Goal: Transaction & Acquisition: Purchase product/service

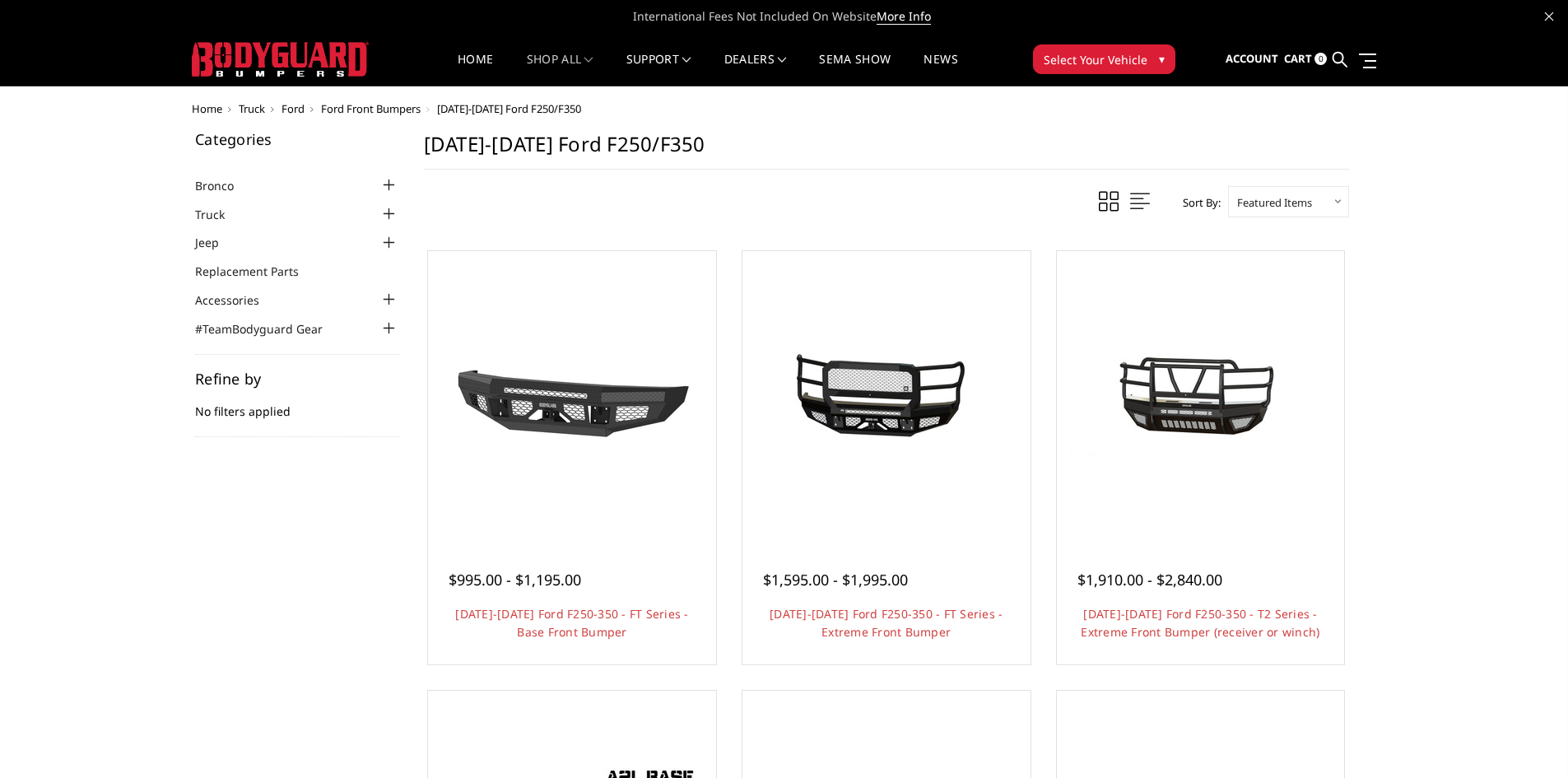
scroll to position [83, 0]
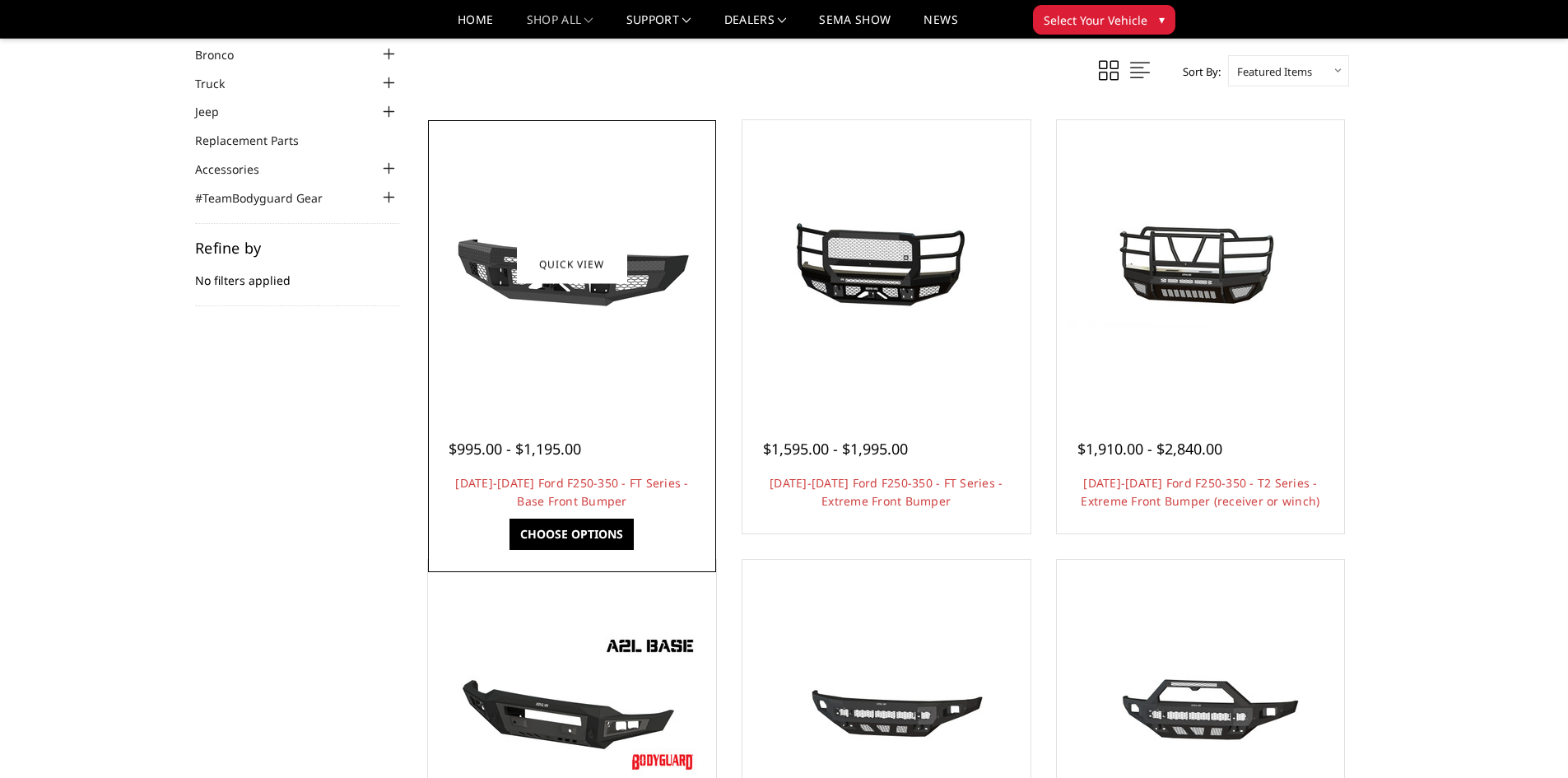
click at [577, 314] on img at bounding box center [571, 264] width 264 height 148
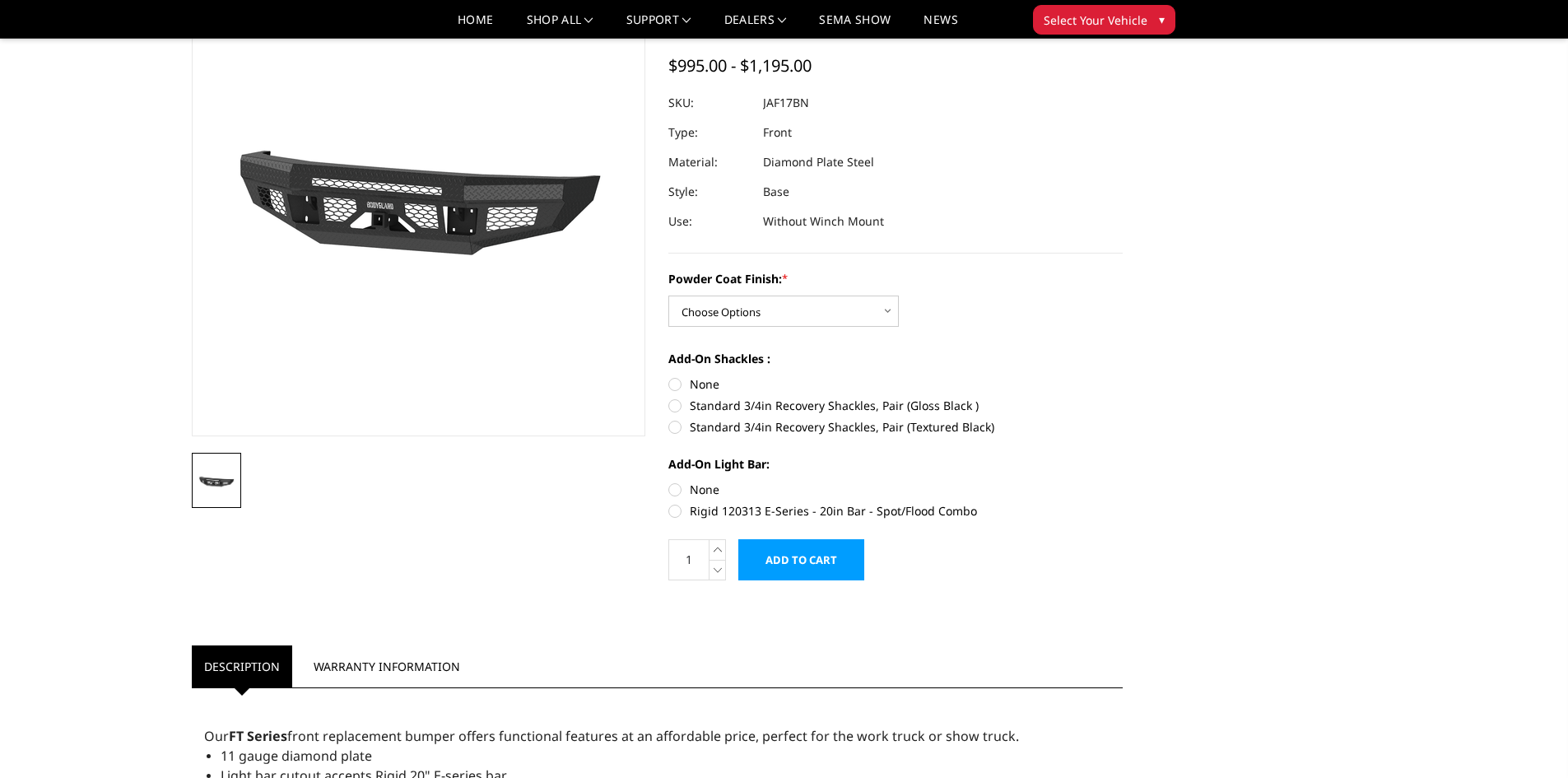
scroll to position [164, 0]
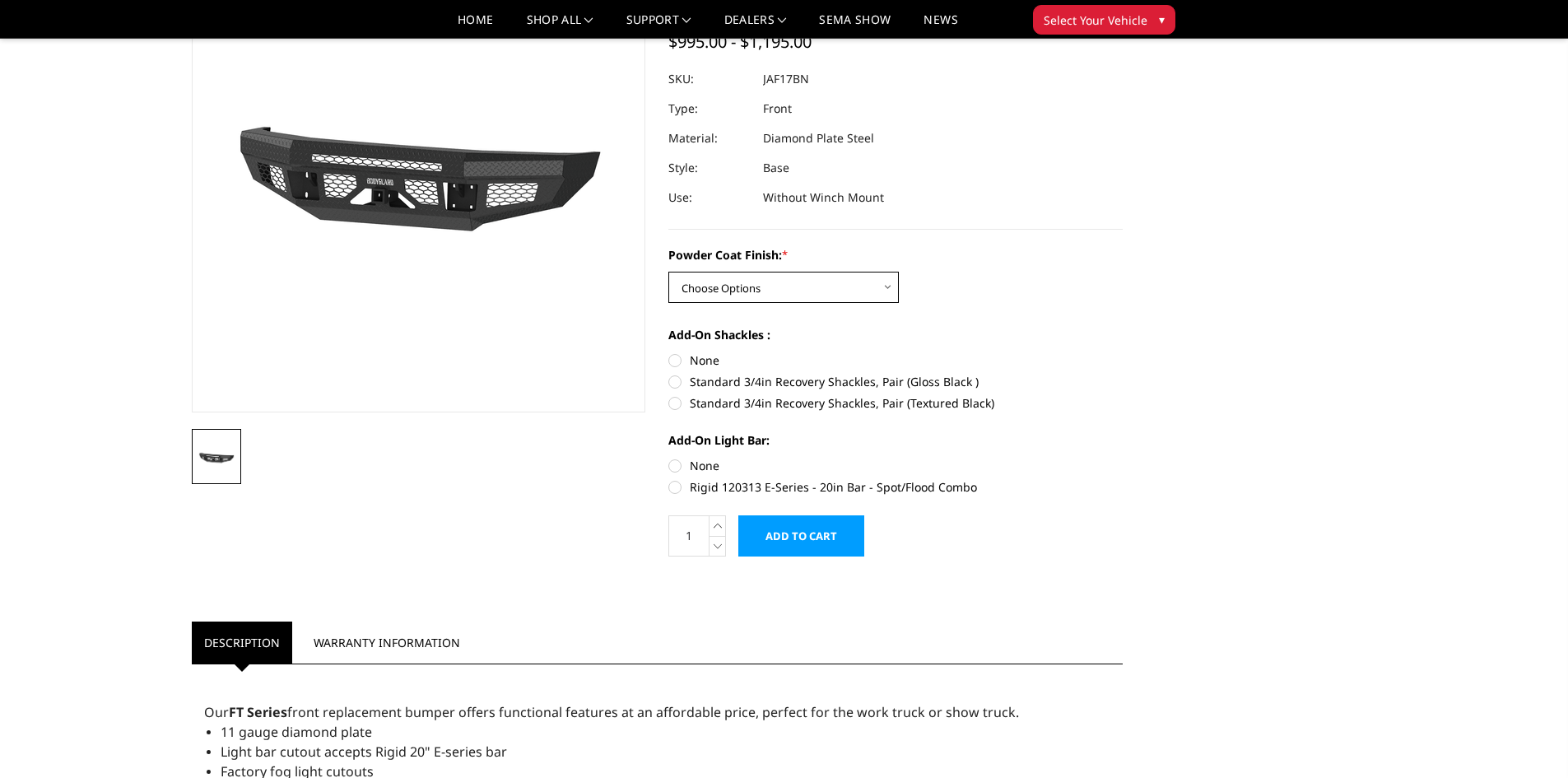
click at [788, 283] on select "Choose Options Bare Metal Gloss Black Powder Coat Textured Black Powder Coat" at bounding box center [783, 288] width 231 height 31
select select "3373"
click at [668, 272] on select "Choose Options Bare Metal Gloss Black Powder Coat Textured Black Powder Coat" at bounding box center [783, 288] width 231 height 31
click at [719, 385] on label "Standard 3/4in Recovery Shackles, Pair (Gloss Black )" at bounding box center [895, 381] width 455 height 17
click at [1122, 352] on input "Standard 3/4in Recovery Shackles, Pair (Gloss Black )" at bounding box center [1122, 352] width 1 height 1
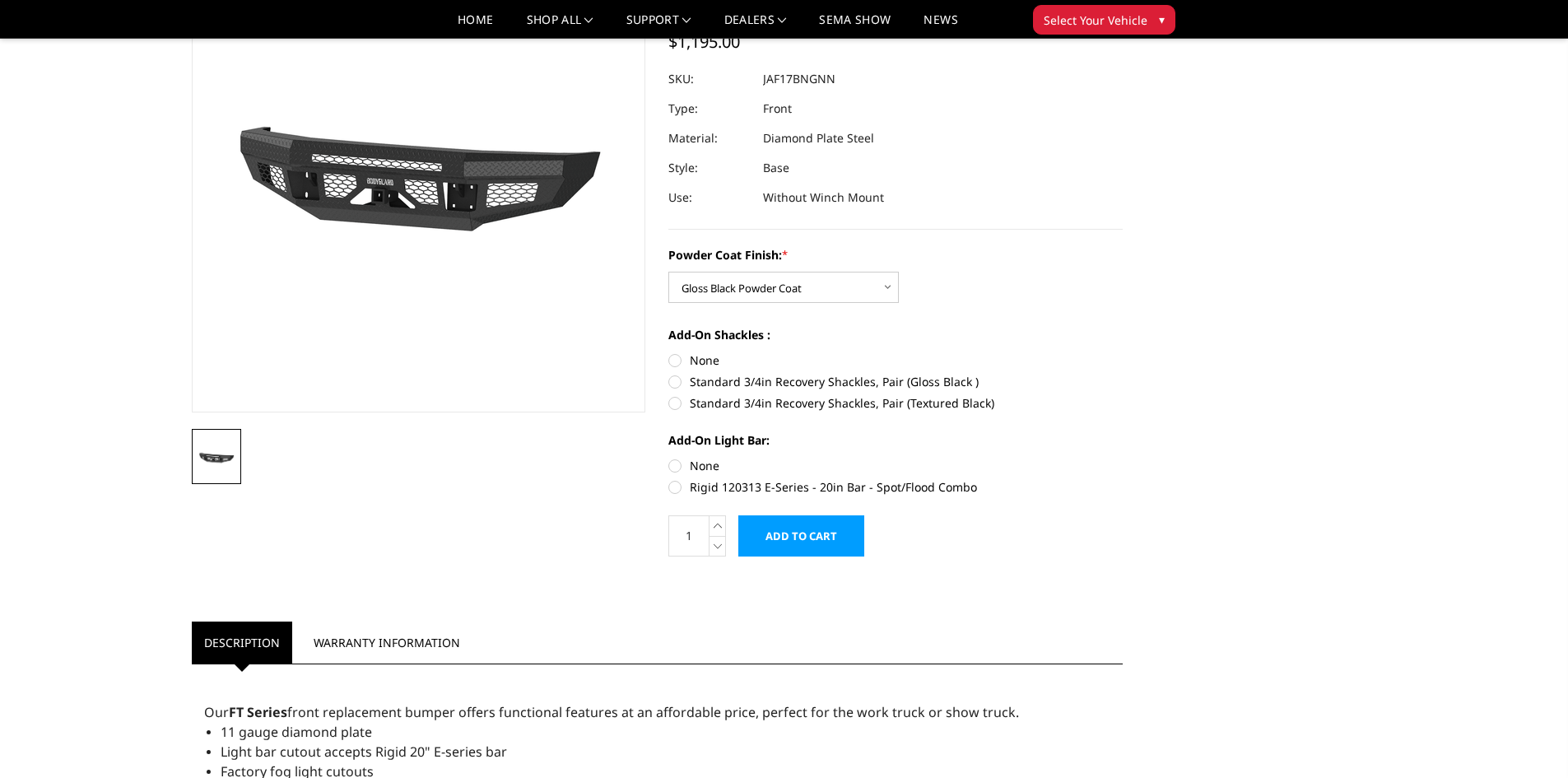
radio input "true"
click at [731, 486] on label "Rigid 120313 E-Series - 20in Bar - Spot/Flood Combo" at bounding box center [895, 486] width 455 height 17
click at [1122, 457] on input "Rigid 120313 E-Series - 20in Bar - Spot/Flood Combo" at bounding box center [1122, 457] width 1 height 1
radio input "true"
click at [706, 464] on label "None" at bounding box center [895, 465] width 455 height 17
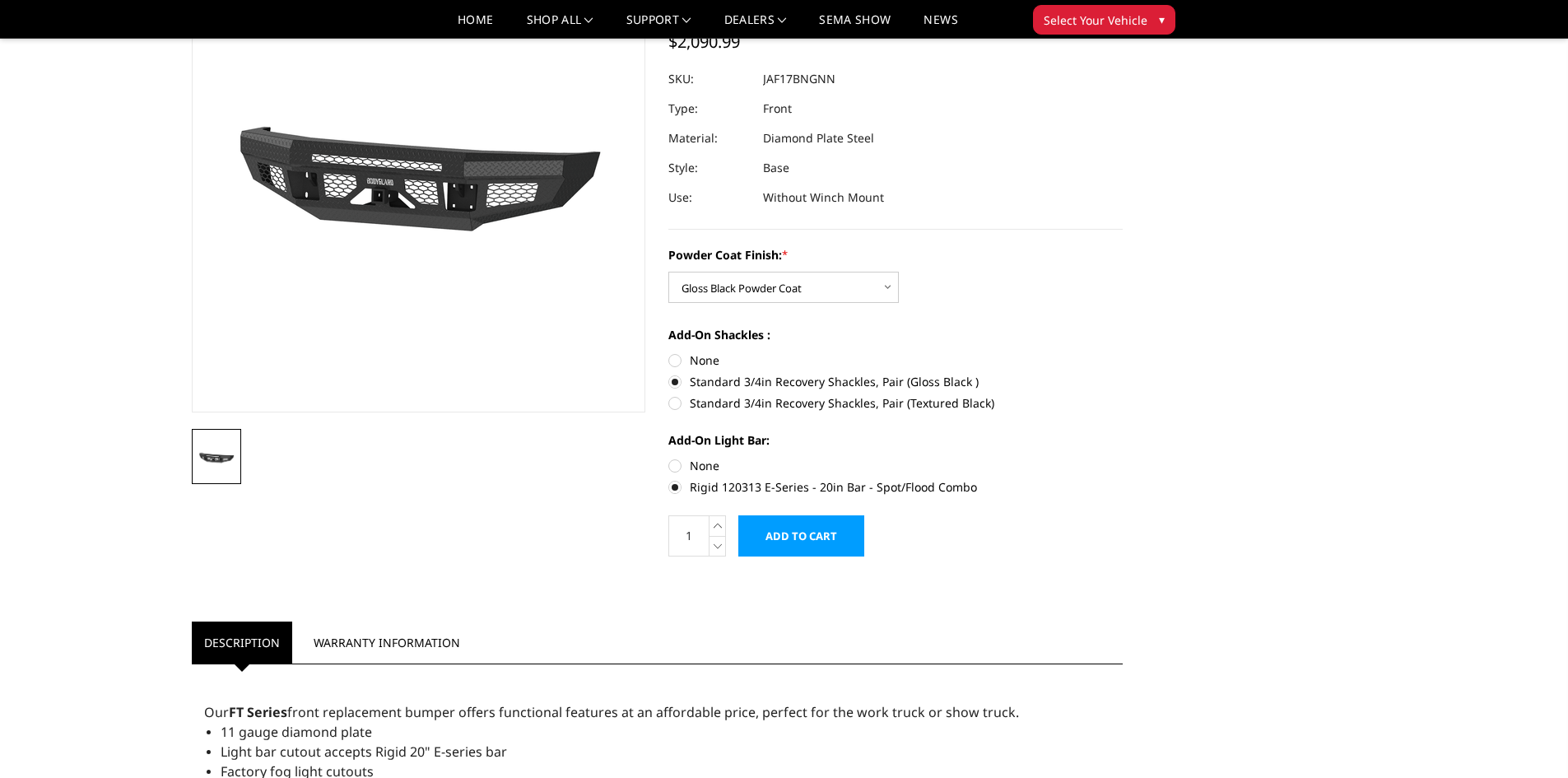
click at [669, 457] on input "None" at bounding box center [668, 457] width 1 height 1
radio input "true"
